Goal: Information Seeking & Learning: Find specific fact

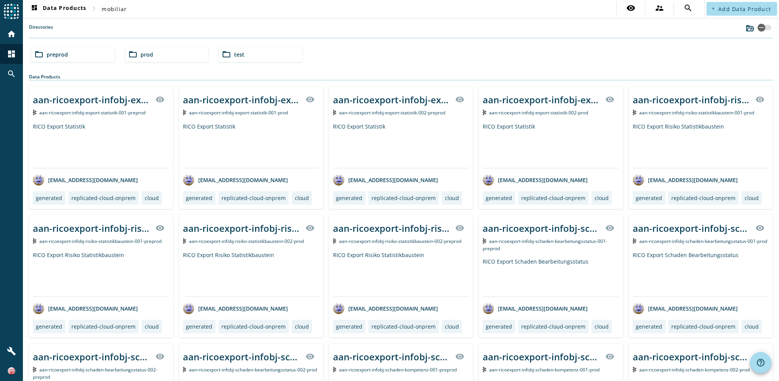
click at [141, 53] on span "prod" at bounding box center [147, 54] width 13 height 7
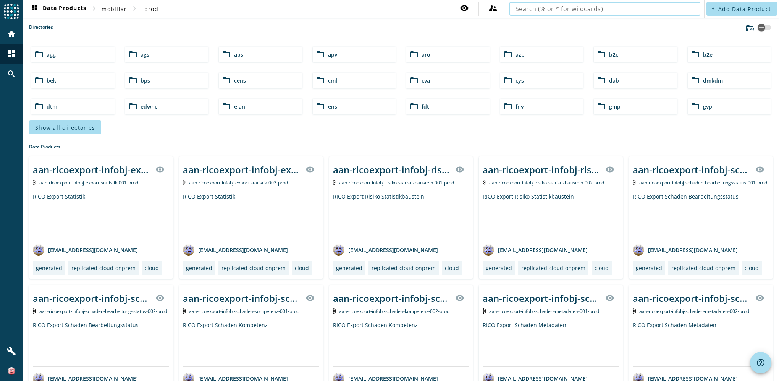
click at [607, 7] on input "text" at bounding box center [605, 8] width 179 height 9
click at [550, 8] on input "text" at bounding box center [605, 8] width 179 height 9
click at [610, 7] on input "text" at bounding box center [605, 8] width 179 height 9
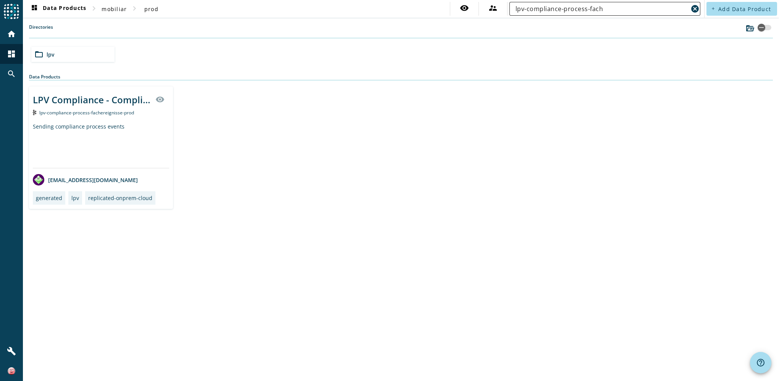
click at [609, 11] on input "lpv-compliance-process-fach" at bounding box center [602, 8] width 173 height 9
type input "lpv-compliance-process-fachereignisse"
click at [103, 115] on div "lpv-compliance-process-fachereignisse-prod" at bounding box center [101, 113] width 136 height 8
